Goal: Task Accomplishment & Management: Manage account settings

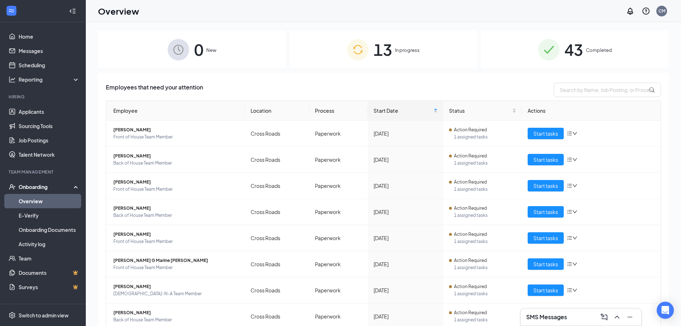
click at [446, 86] on div "Employees that need your attention" at bounding box center [383, 90] width 555 height 14
click at [73, 64] on link "Scheduling" at bounding box center [49, 65] width 61 height 14
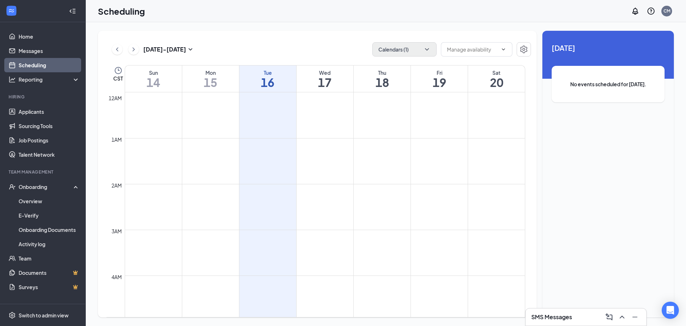
scroll to position [351, 0]
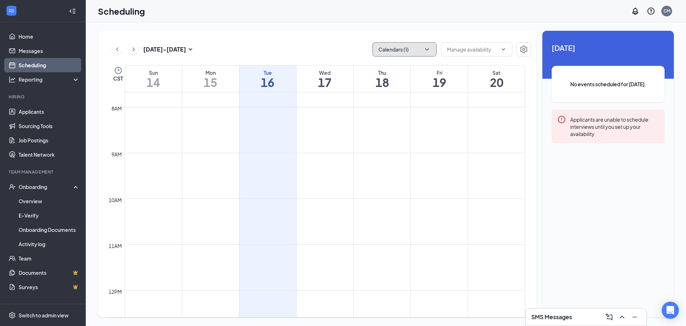
click at [409, 49] on button "Calendars (1)" at bounding box center [404, 49] width 64 height 14
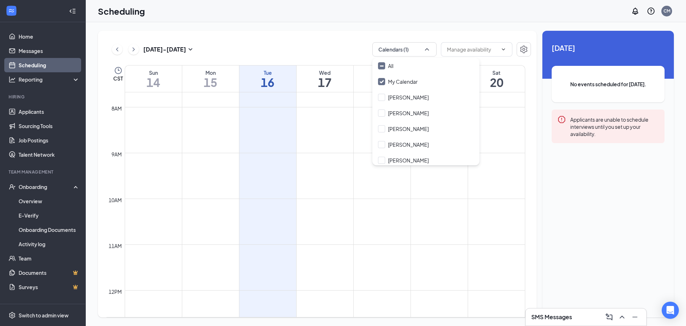
click at [411, 74] on div "My Calendar" at bounding box center [425, 82] width 107 height 16
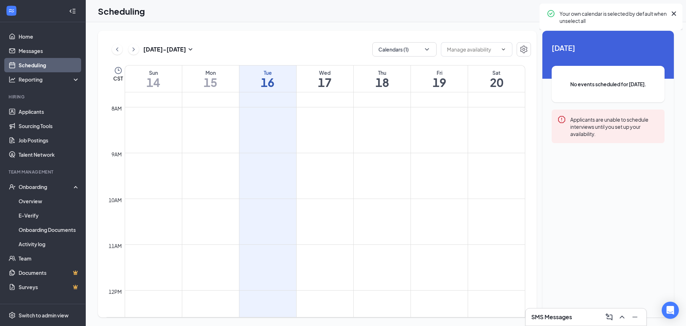
click at [331, 49] on div "[DATE] - [DATE] Calendars (1)" at bounding box center [318, 49] width 425 height 14
click at [393, 49] on button "Calendars (1)" at bounding box center [404, 49] width 64 height 14
click at [372, 58] on div "All" at bounding box center [372, 58] width 0 height 0
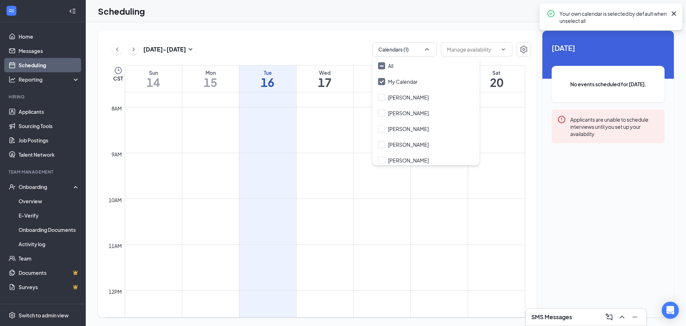
checkbox input "true"
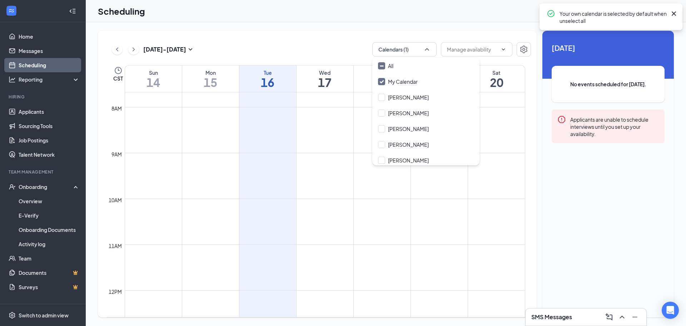
checkbox input "true"
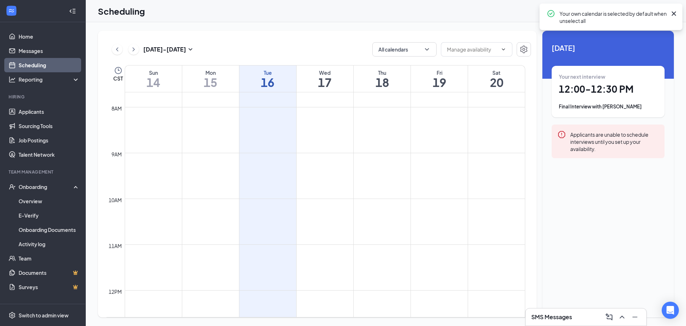
click at [338, 45] on div "[DATE] - [DATE] All calendars" at bounding box center [318, 49] width 425 height 14
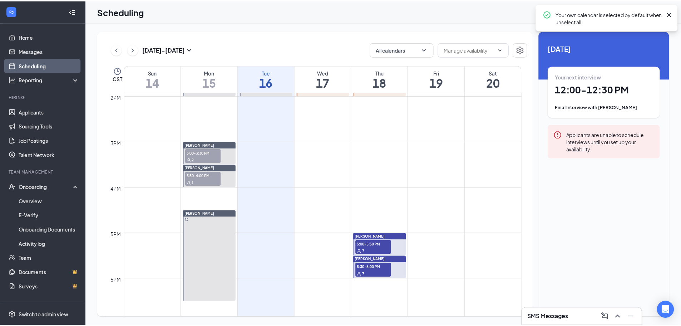
scroll to position [744, 0]
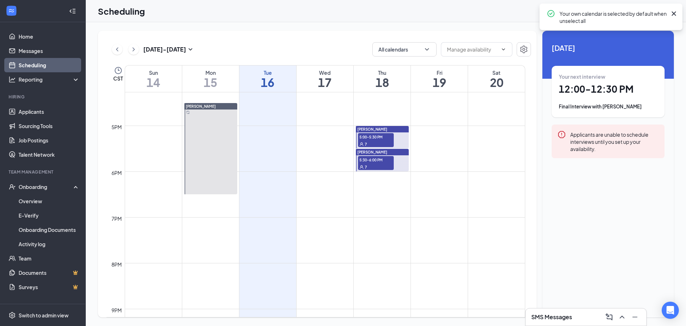
click at [373, 139] on span "5:00-5:30 PM" at bounding box center [376, 136] width 36 height 7
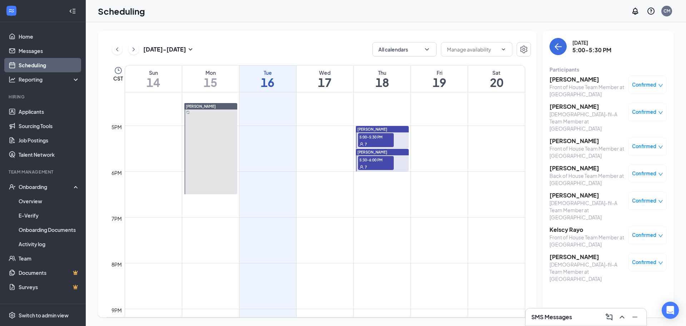
drag, startPoint x: 392, startPoint y: 41, endPoint x: 392, endPoint y: 34, distance: 7.2
drag, startPoint x: 392, startPoint y: 34, endPoint x: 393, endPoint y: 28, distance: 6.6
click at [393, 28] on div "[DATE] - [DATE] All calendars CST Sun 14 Mon 15 Tue 16 Wed 17 Thu 18 Fri 19 Sat…" at bounding box center [386, 173] width 600 height 303
drag, startPoint x: 396, startPoint y: 27, endPoint x: 347, endPoint y: 49, distance: 53.7
click at [347, 48] on div "[DATE] - [DATE] All calendars" at bounding box center [318, 49] width 425 height 14
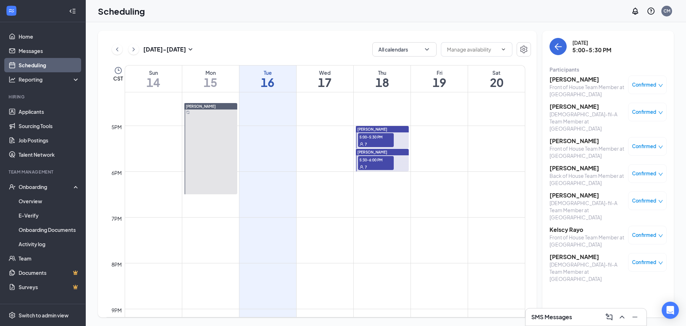
click at [385, 159] on span "5:30-6:00 PM" at bounding box center [376, 159] width 36 height 7
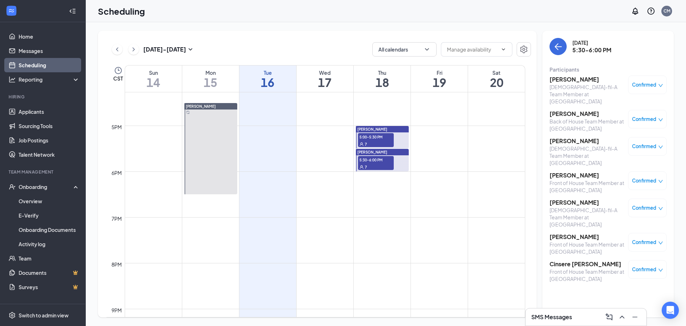
click at [387, 139] on span "5:00-5:30 PM" at bounding box center [376, 136] width 36 height 7
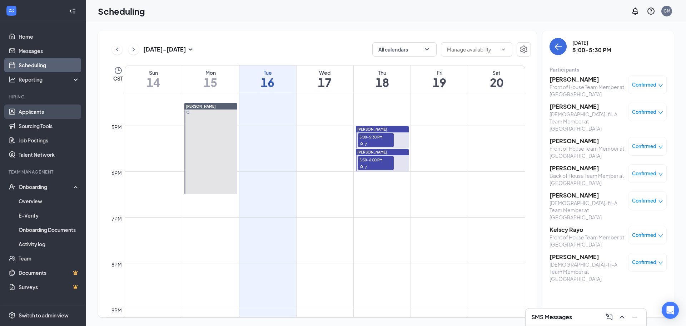
click at [48, 109] on link "Applicants" at bounding box center [49, 111] width 61 height 14
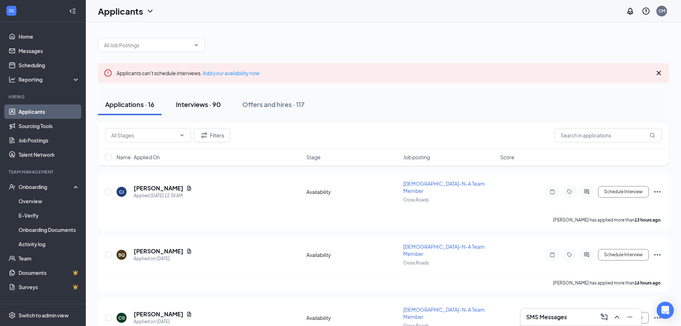
click at [203, 104] on div "Interviews · 90" at bounding box center [198, 104] width 45 height 9
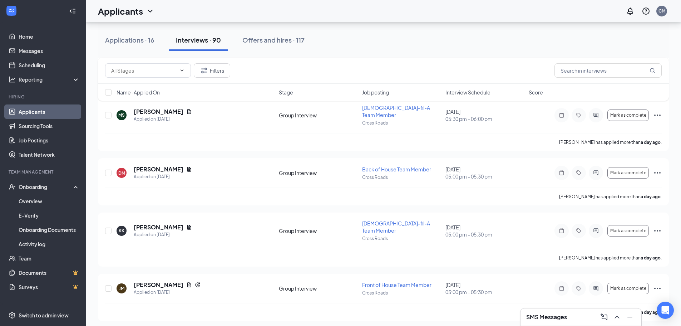
scroll to position [465, 0]
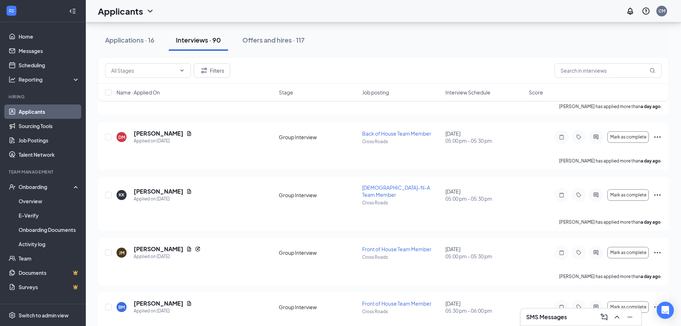
click at [142, 92] on span "Name · Applied On" at bounding box center [137, 92] width 43 height 7
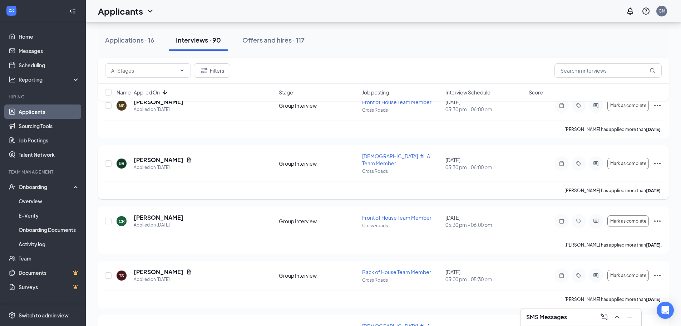
scroll to position [1036, 0]
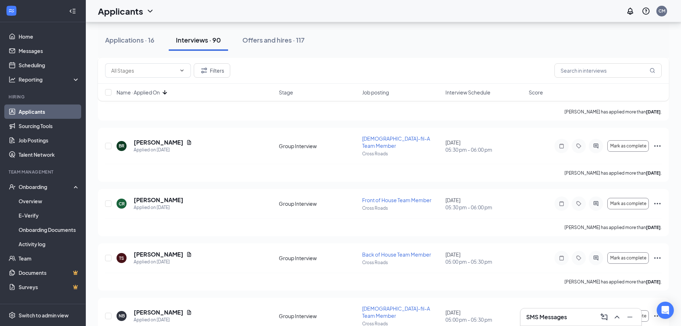
click at [224, 165] on div "[PERSON_NAME] Fish Applied [DATE] 1:35 PM Group Interview [DEMOGRAPHIC_DATA]-fi…" at bounding box center [383, 290] width 571 height 2308
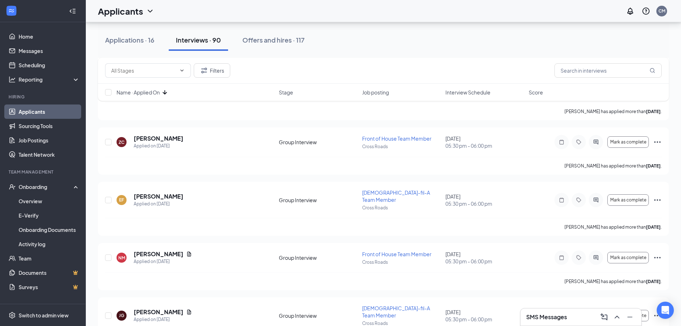
scroll to position [2680, 0]
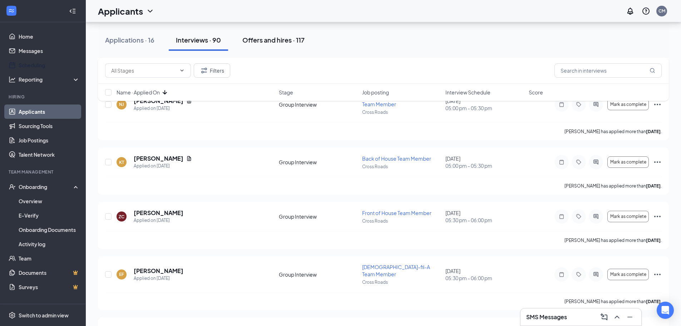
drag, startPoint x: 54, startPoint y: 60, endPoint x: 290, endPoint y: 30, distance: 237.7
click at [54, 60] on link "Scheduling" at bounding box center [49, 65] width 61 height 14
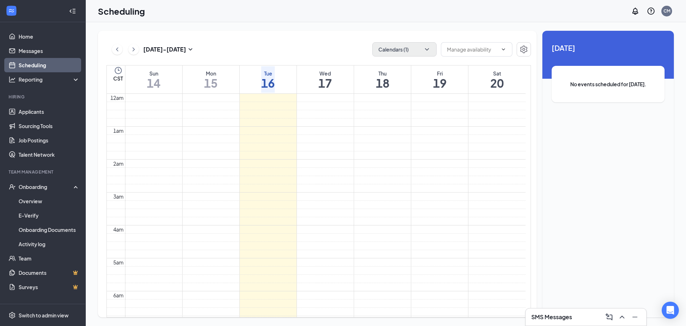
scroll to position [351, 0]
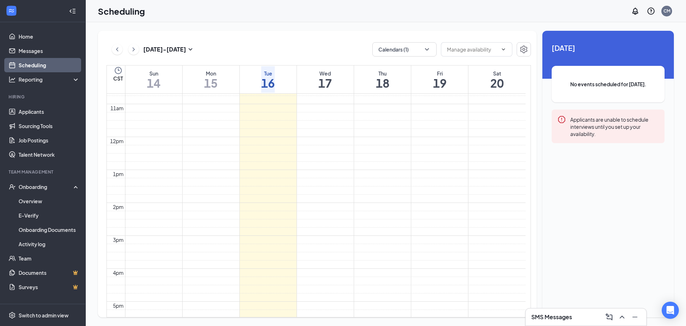
drag, startPoint x: 320, startPoint y: 43, endPoint x: 336, endPoint y: 35, distance: 17.9
click at [319, 40] on div "[DATE] - [DATE] Calendars (1) CST Sun 14 Mon 15 Tue 16 Wed 17 Thu 18 Fri 19 Sat…" at bounding box center [317, 174] width 439 height 286
click at [400, 41] on div "[DATE] - [DATE] Calendars (1) CST Sun 14 Mon 15 Tue 16 Wed 17 Thu 18 Fri 19 Sat…" at bounding box center [317, 174] width 439 height 286
click at [399, 48] on button "Calendars (1)" at bounding box center [404, 49] width 64 height 14
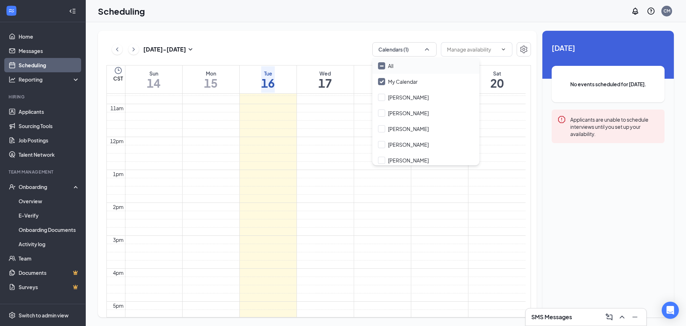
drag, startPoint x: 396, startPoint y: 63, endPoint x: 386, endPoint y: 58, distance: 10.7
click at [393, 62] on div "All" at bounding box center [425, 66] width 107 height 16
checkbox input "true"
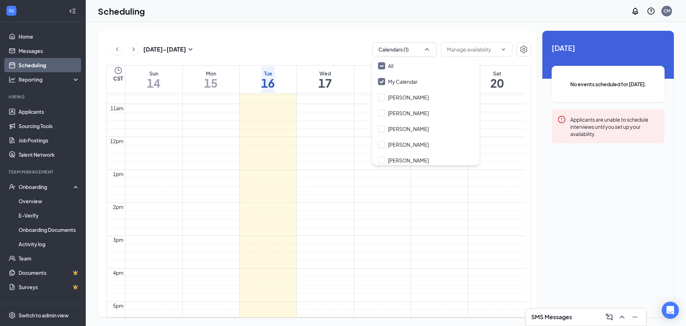
checkbox input "true"
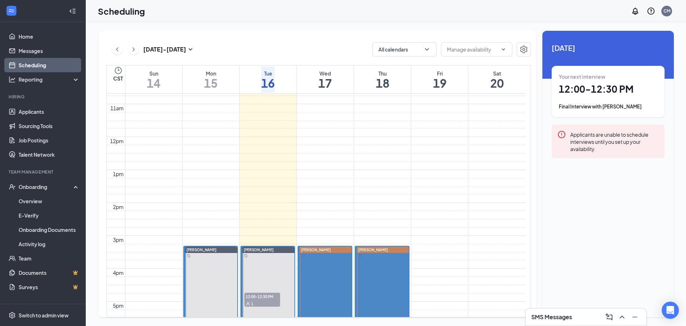
drag, startPoint x: 314, startPoint y: 49, endPoint x: 322, endPoint y: 56, distance: 10.9
click at [314, 49] on div "[DATE] - [DATE] All calendars" at bounding box center [318, 49] width 425 height 14
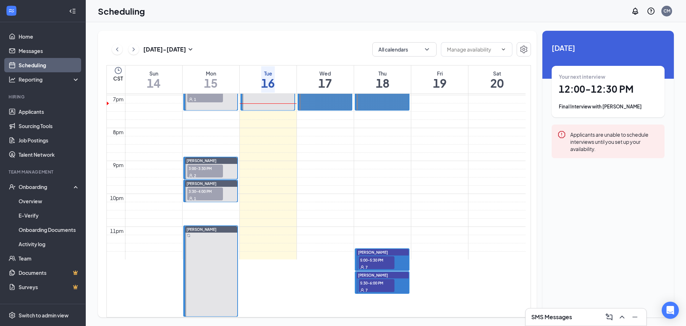
scroll to position [673, 0]
click at [129, 51] on button at bounding box center [133, 49] width 11 height 11
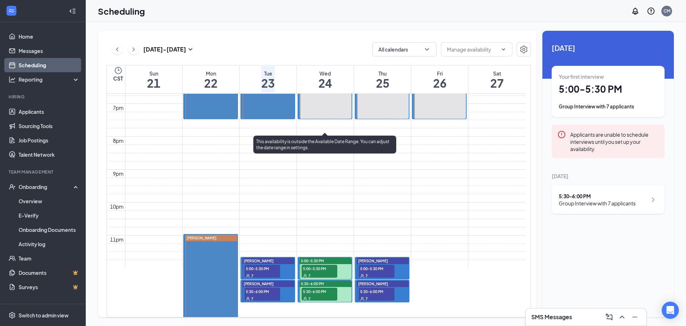
scroll to position [637, 0]
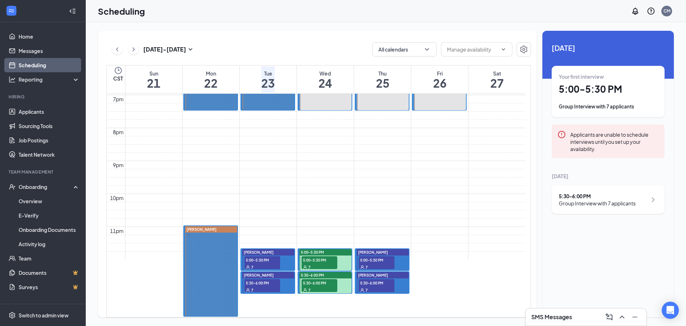
click at [253, 256] on span "5:00-5:30 PM" at bounding box center [262, 259] width 36 height 7
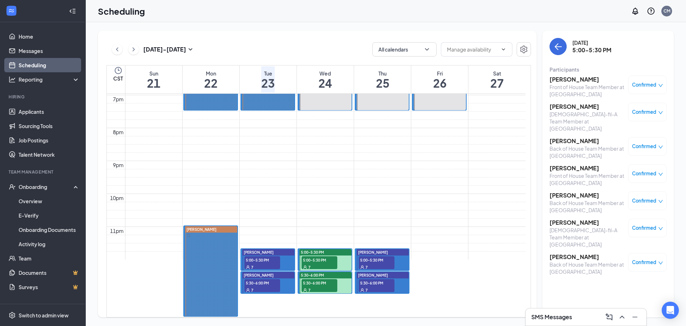
click at [264, 286] on div "7" at bounding box center [262, 289] width 36 height 7
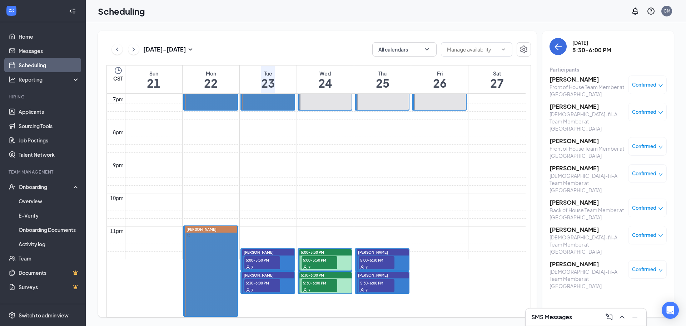
drag, startPoint x: 400, startPoint y: 161, endPoint x: 344, endPoint y: 39, distance: 133.5
click at [344, 39] on div "[DATE] - [DATE] All calendars CST Sun 21 Mon 22 Tue 23 Wed 24 Thu 25 Fri 26 Sat…" at bounding box center [317, 174] width 439 height 286
click at [323, 256] on span "5:00-5:30 PM" at bounding box center [320, 259] width 36 height 7
click at [325, 279] on span "5:30-6:00 PM" at bounding box center [320, 282] width 36 height 7
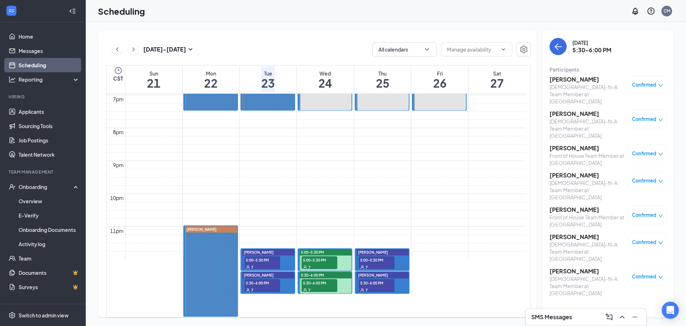
click at [375, 256] on span "5:00-5:30 PM" at bounding box center [377, 259] width 36 height 7
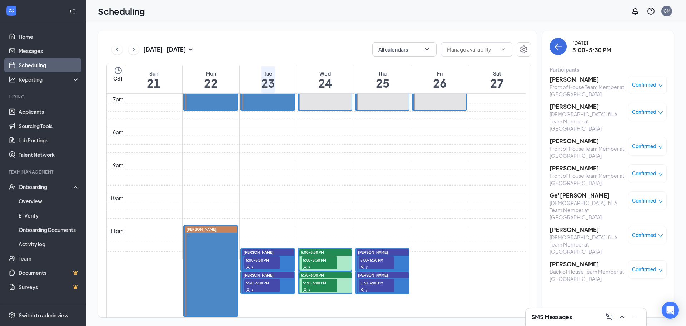
click at [381, 70] on td at bounding box center [325, 66] width 401 height 8
click at [379, 279] on span "5:30-6:00 PM" at bounding box center [377, 282] width 36 height 7
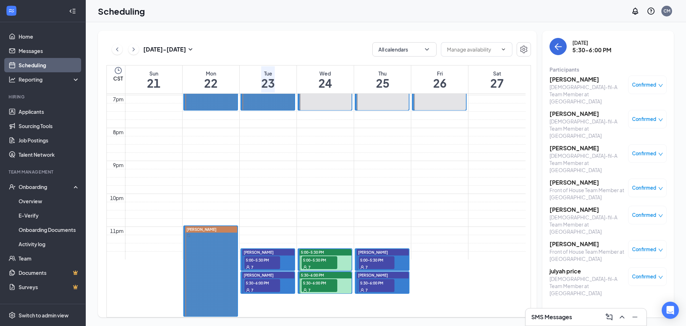
click at [322, 46] on div "[DATE] - [DATE] All calendars" at bounding box center [318, 49] width 425 height 14
click at [433, 36] on div "[DATE] - [DATE] All calendars CST Sun 21 Mon 22 Tue 23 Wed 24 Thu 25 Fri 26 Sat…" at bounding box center [317, 174] width 439 height 286
drag, startPoint x: 447, startPoint y: 36, endPoint x: 447, endPoint y: 32, distance: 3.9
click at [447, 32] on div "[DATE] - [DATE] All calendars CST Sun 21 Mon 22 Tue 23 Wed 24 Thu 25 Fri 26 Sat…" at bounding box center [317, 174] width 439 height 286
click at [505, 6] on div "Scheduling CM" at bounding box center [386, 11] width 600 height 22
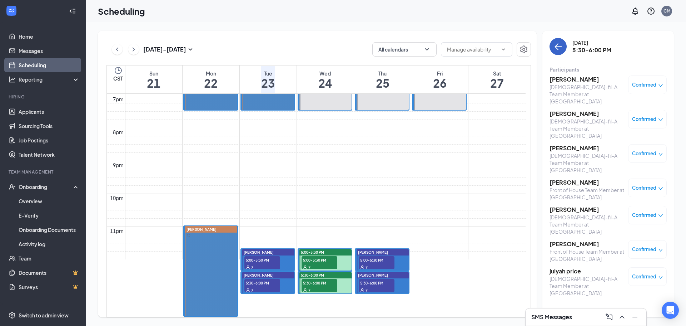
click at [559, 50] on icon "ArrowLeft" at bounding box center [558, 46] width 9 height 9
